Goal: Transaction & Acquisition: Purchase product/service

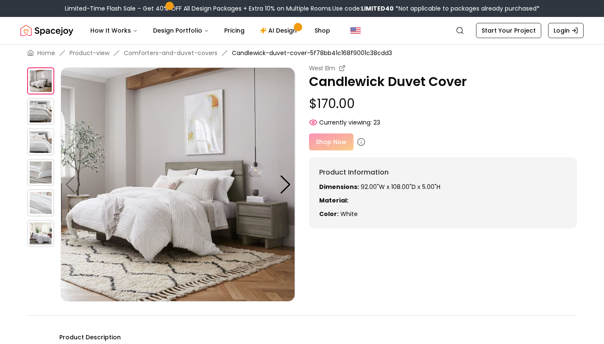
scroll to position [10, 0]
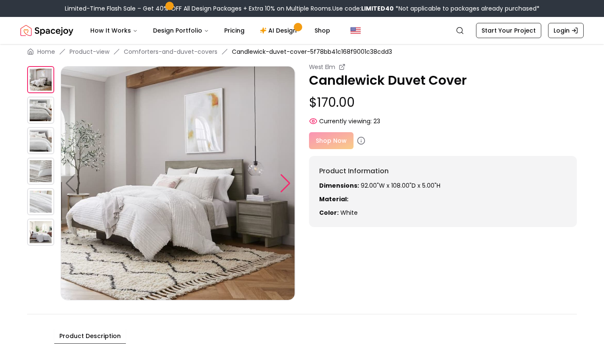
click at [286, 182] on div at bounding box center [285, 183] width 11 height 19
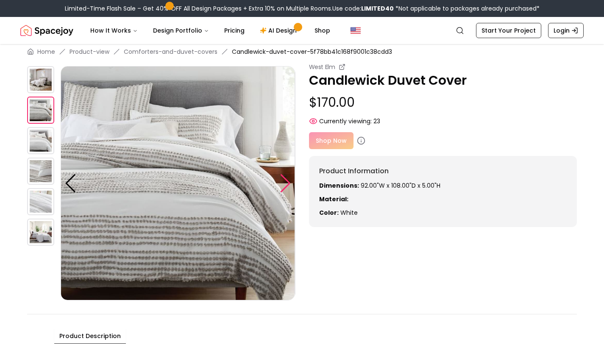
click at [286, 182] on div at bounding box center [285, 183] width 11 height 19
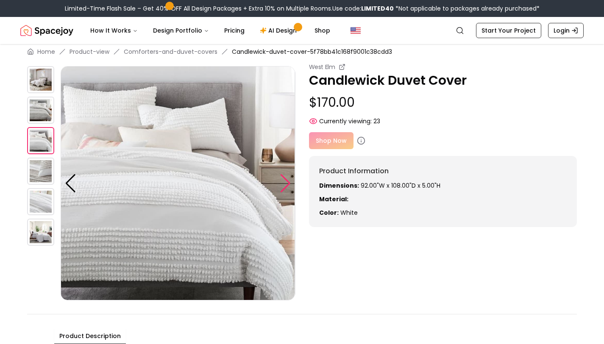
click at [286, 182] on div at bounding box center [285, 183] width 11 height 19
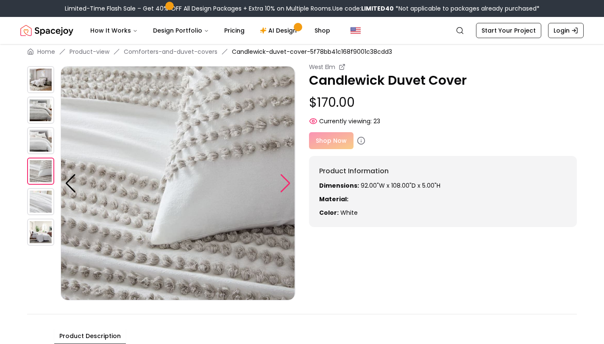
click at [286, 182] on div at bounding box center [285, 183] width 11 height 19
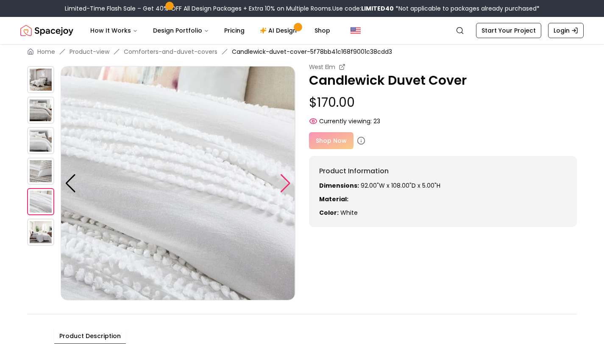
click at [286, 182] on div at bounding box center [285, 183] width 11 height 19
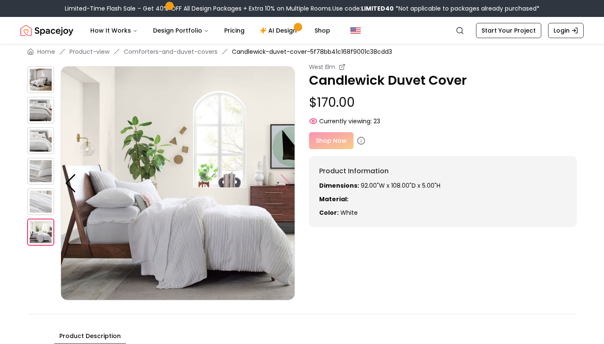
click at [286, 182] on img at bounding box center [178, 183] width 234 height 234
click at [71, 185] on div at bounding box center [70, 183] width 11 height 19
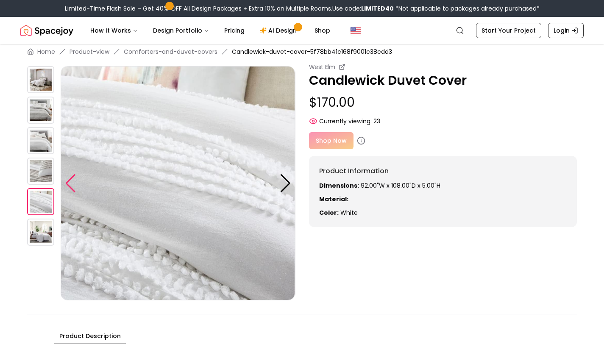
click at [71, 185] on div at bounding box center [70, 183] width 11 height 19
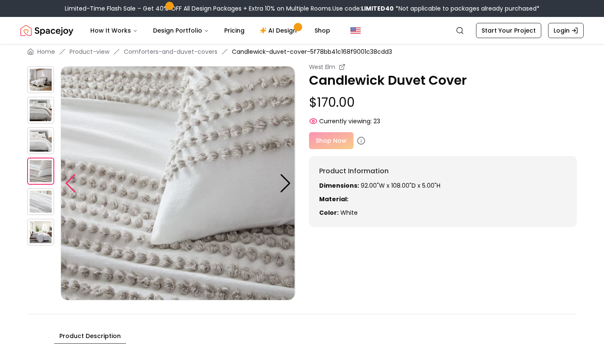
click at [71, 185] on div at bounding box center [70, 183] width 11 height 19
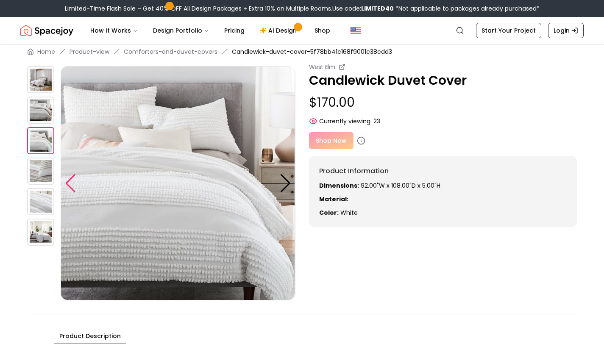
click at [71, 185] on div at bounding box center [70, 183] width 11 height 19
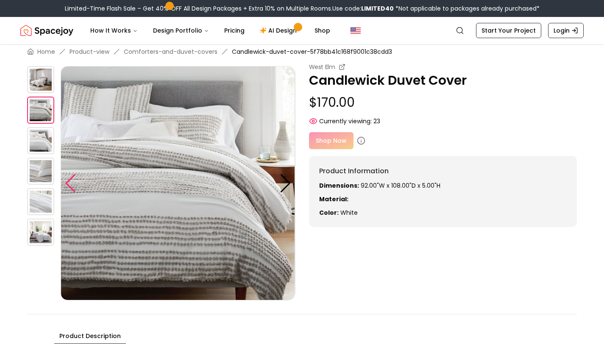
click at [71, 185] on div at bounding box center [70, 183] width 11 height 19
